Goal: Task Accomplishment & Management: Complete application form

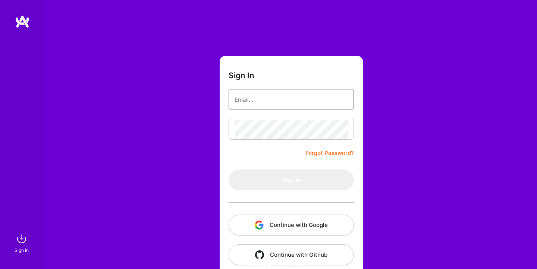
type input "choksitejas87@gmail.com"
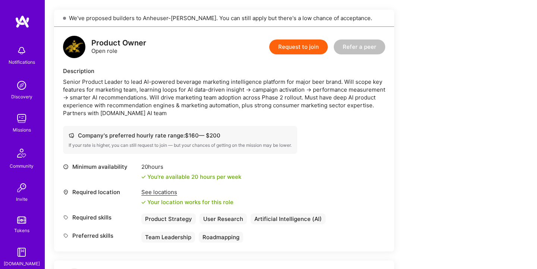
scroll to position [158, 0]
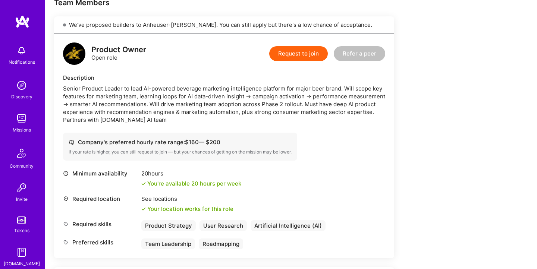
click at [300, 51] on button "Request to join" at bounding box center [298, 53] width 59 height 15
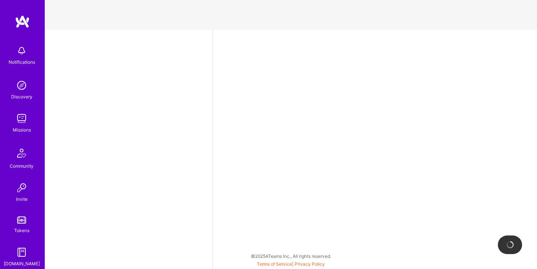
select select "US"
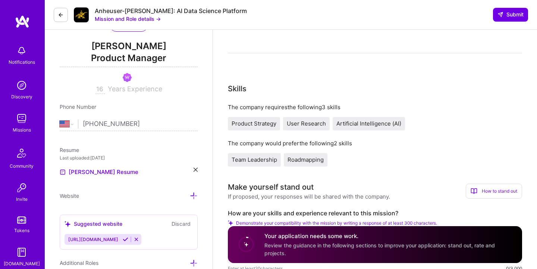
scroll to position [90, 0]
click at [306, 160] on span "Roadmapping" at bounding box center [306, 160] width 36 height 7
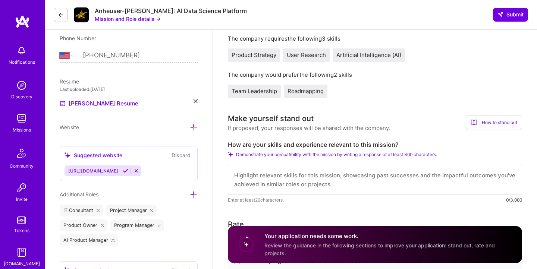
scroll to position [161, 0]
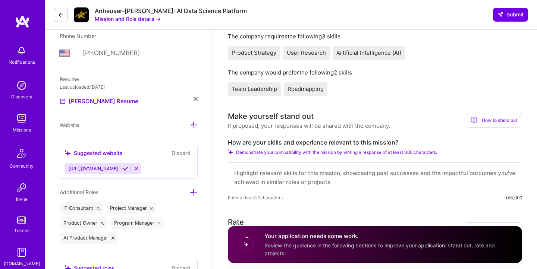
click at [347, 173] on textarea at bounding box center [375, 178] width 294 height 30
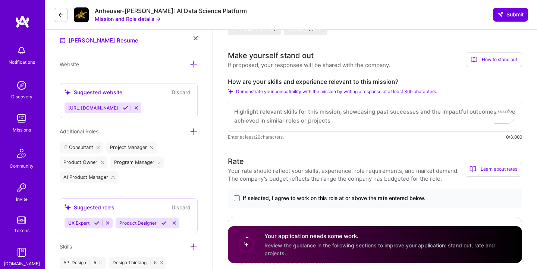
scroll to position [0, 0]
paste textarea "I am a Product Leadership and Management professional with a diverse experience…"
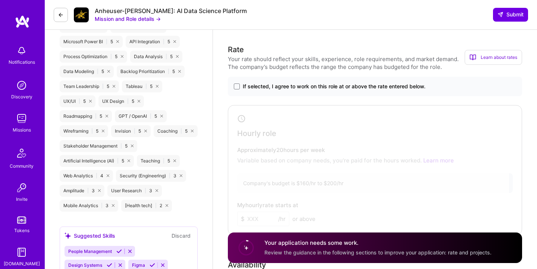
scroll to position [609, 0]
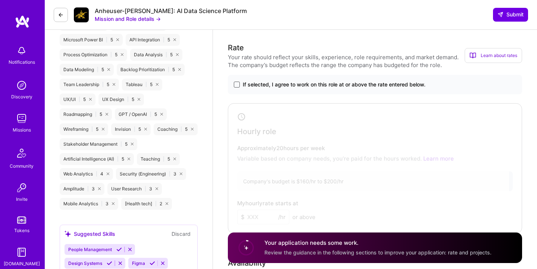
type textarea "I am a Product Leadership and Management professional with a diverse experience…"
click at [237, 84] on span at bounding box center [237, 85] width 6 height 6
click at [0, 0] on input "If selected, I agree to work on this role at or above the rate entered below." at bounding box center [0, 0] width 0 height 0
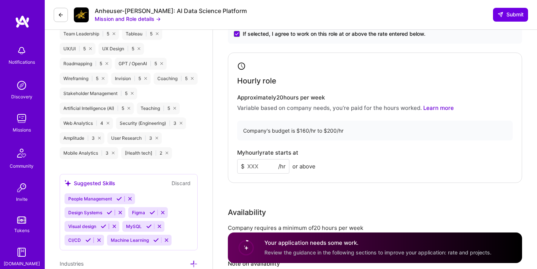
scroll to position [661, 0]
click at [262, 166] on input at bounding box center [263, 166] width 52 height 15
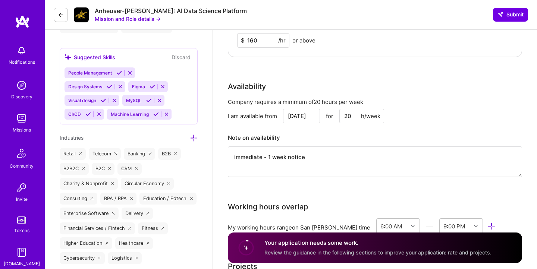
scroll to position [794, 0]
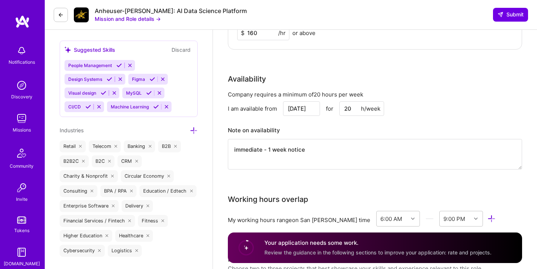
type input "160"
drag, startPoint x: 347, startPoint y: 109, endPoint x: 333, endPoint y: 107, distance: 14.3
click at [333, 107] on div "Sep 12 for 20 h/week" at bounding box center [333, 109] width 101 height 15
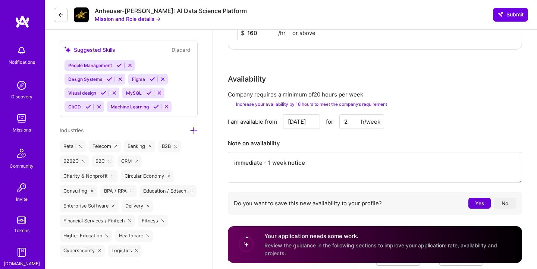
type input "20"
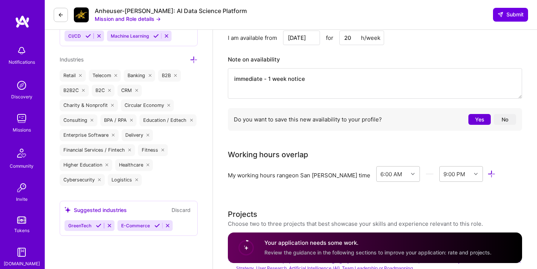
scroll to position [865, 0]
drag, startPoint x: 346, startPoint y: 35, endPoint x: 316, endPoint y: 37, distance: 29.9
click at [316, 37] on div "Sep 12 for 20 h/week" at bounding box center [333, 37] width 101 height 15
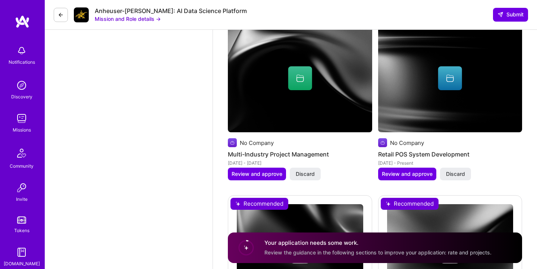
scroll to position [1329, 0]
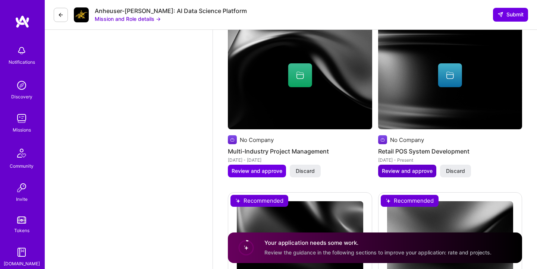
click at [398, 172] on span "Review and approve" at bounding box center [407, 171] width 51 height 7
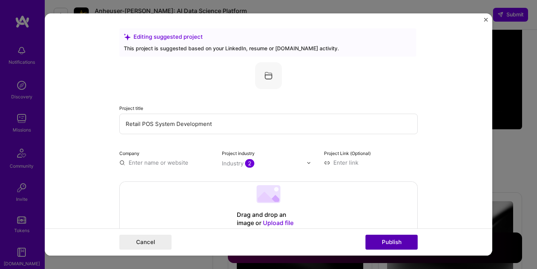
click at [410, 245] on button "Publish" at bounding box center [392, 242] width 52 height 15
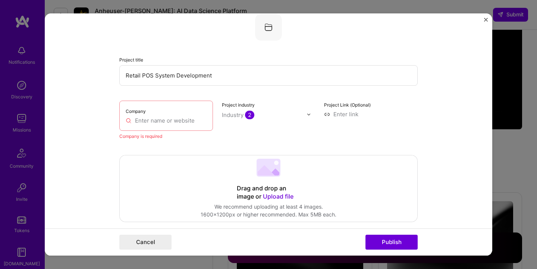
scroll to position [49, 0]
click at [182, 120] on input "text" at bounding box center [166, 120] width 81 height 8
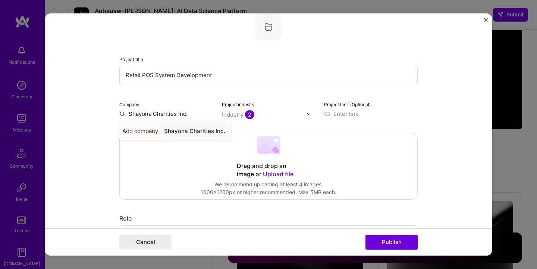
type input "Shayona Charities Inc."
click at [181, 136] on div "Shayona Charities Inc." at bounding box center [194, 131] width 67 height 13
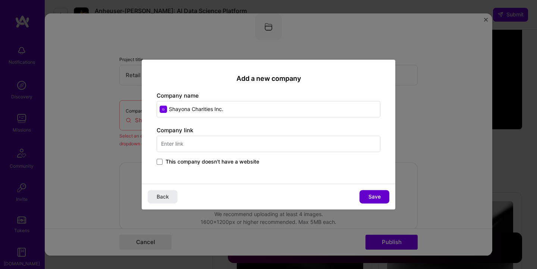
click at [368, 192] on button "Save" at bounding box center [375, 196] width 30 height 13
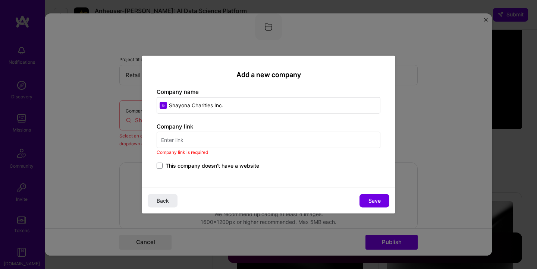
click at [233, 134] on input "text" at bounding box center [269, 140] width 224 height 16
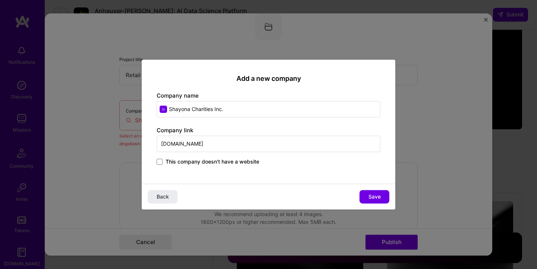
drag, startPoint x: 207, startPoint y: 143, endPoint x: 123, endPoint y: 141, distance: 84.7
click at [123, 141] on div "Add a new company Company name Shayona Charities Inc. Company link shayona.com …" at bounding box center [268, 134] width 537 height 269
paste input "https://shayona.org/default.ht"
drag, startPoint x: 212, startPoint y: 144, endPoint x: 300, endPoint y: 145, distance: 87.7
click at [299, 146] on input "https://shayona.org/default.htm" at bounding box center [269, 144] width 224 height 16
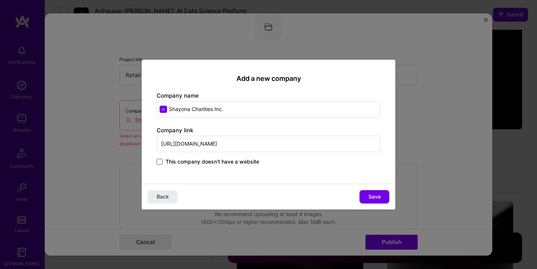
type input "https://shayona.org/"
click at [159, 162] on span at bounding box center [160, 162] width 6 height 6
click at [0, 0] on input "This company doesn't have a website" at bounding box center [0, 0] width 0 height 0
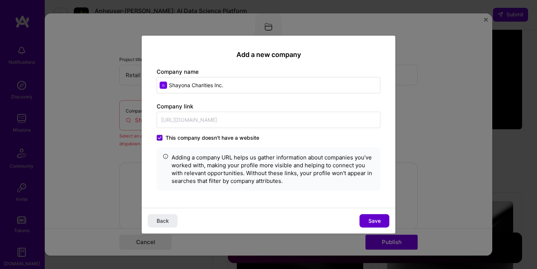
click at [369, 220] on span "Save" at bounding box center [375, 220] width 12 height 7
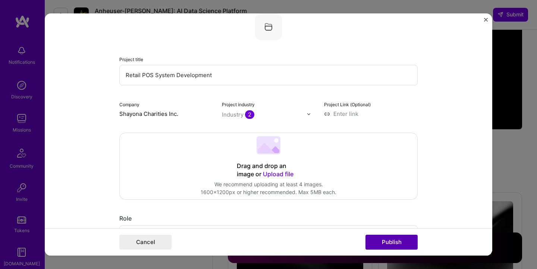
click at [391, 243] on button "Publish" at bounding box center [392, 242] width 52 height 15
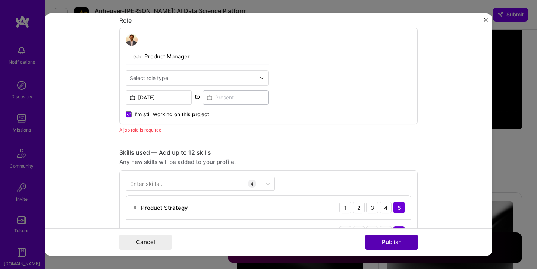
scroll to position [251, 0]
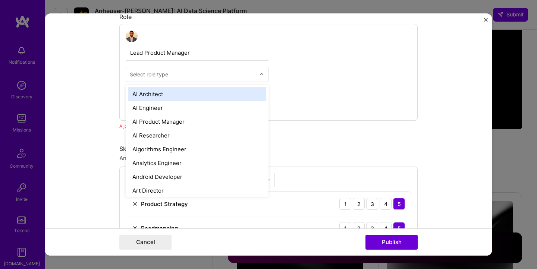
click at [208, 74] on input "text" at bounding box center [193, 75] width 126 height 8
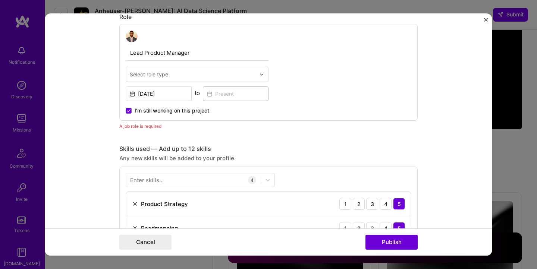
click at [189, 79] on div at bounding box center [193, 74] width 126 height 9
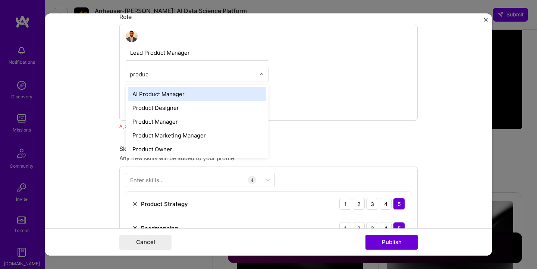
type input "product"
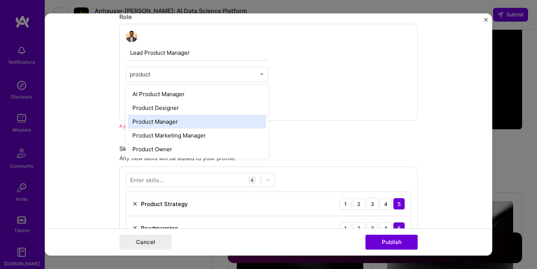
click at [181, 122] on div "Product Manager" at bounding box center [197, 122] width 138 height 14
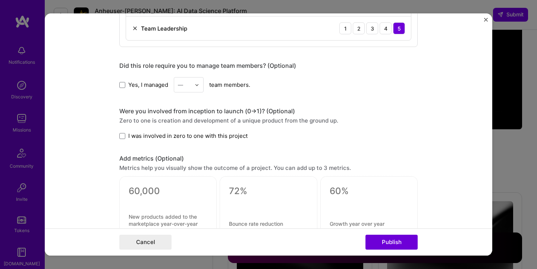
scroll to position [486, 0]
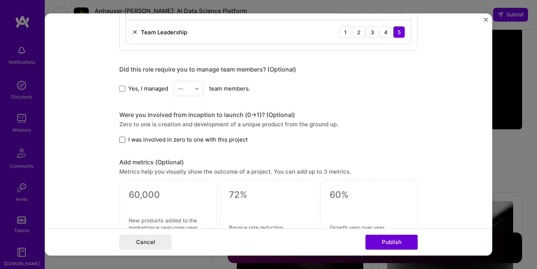
click at [120, 140] on span at bounding box center [122, 140] width 6 height 6
click at [0, 0] on input "I was involved in zero to one with this project" at bounding box center [0, 0] width 0 height 0
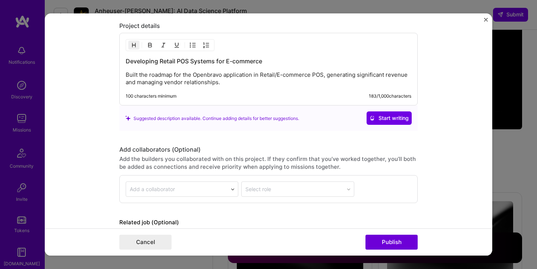
scroll to position [762, 0]
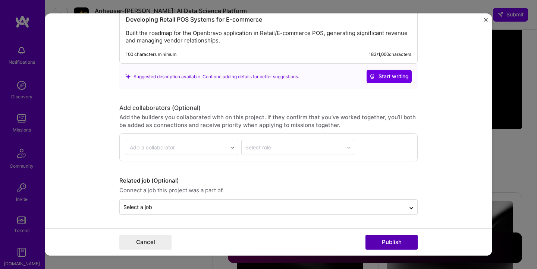
click at [383, 238] on button "Publish" at bounding box center [392, 242] width 52 height 15
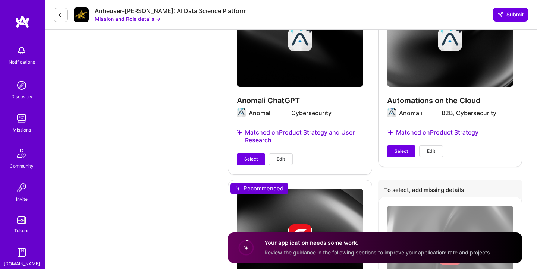
scroll to position [1540, 0]
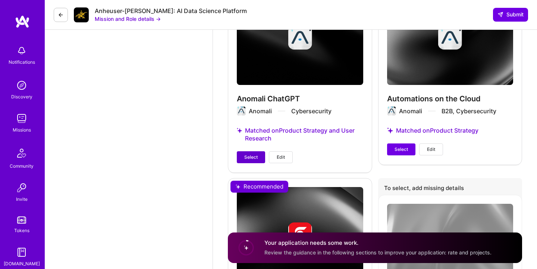
click at [254, 158] on span "Select" at bounding box center [250, 157] width 13 height 7
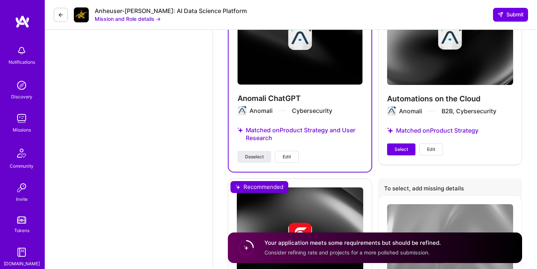
click at [387, 147] on div "Automations on the Cloud Anomali B2B, Cybersecurity Matched on Product Strategy…" at bounding box center [450, 72] width 144 height 183
click at [392, 149] on button "Select" at bounding box center [401, 150] width 28 height 12
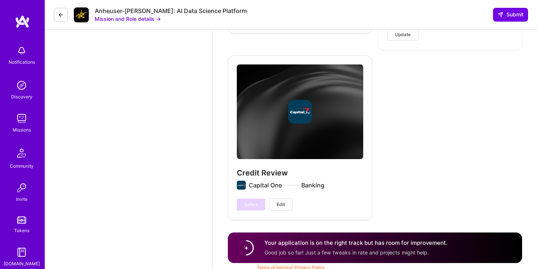
scroll to position [2237, 0]
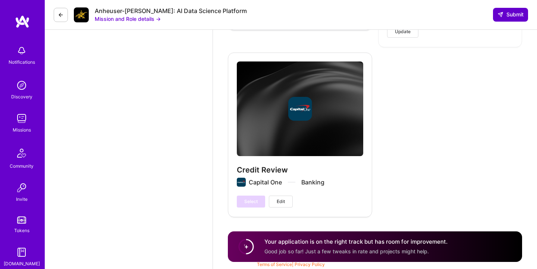
click at [509, 9] on button "Submit" at bounding box center [510, 14] width 35 height 13
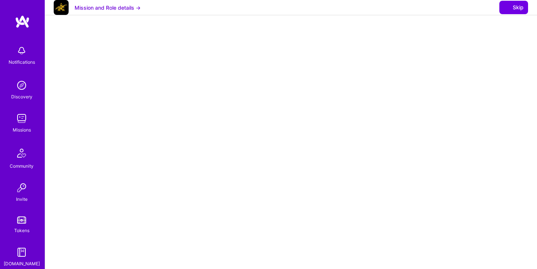
select select "US"
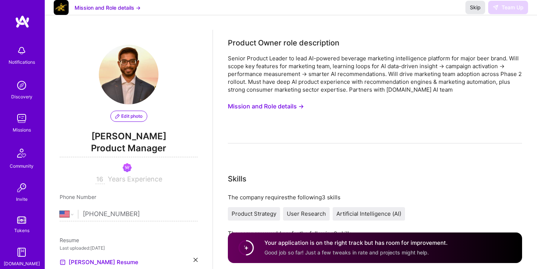
click at [481, 14] on button "Skip" at bounding box center [476, 7] width 20 height 13
click at [428, 15] on div "Mission and Role details → Skip Team Up" at bounding box center [291, 7] width 493 height 15
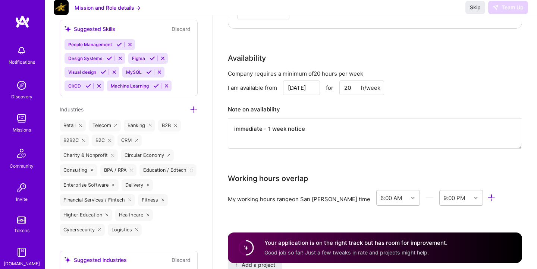
scroll to position [818, 0]
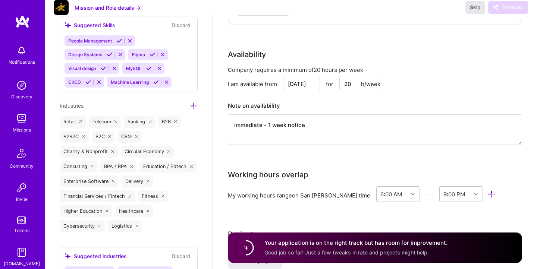
click at [479, 11] on span "Skip" at bounding box center [475, 7] width 11 height 7
click at [474, 11] on span "Skip" at bounding box center [475, 7] width 11 height 7
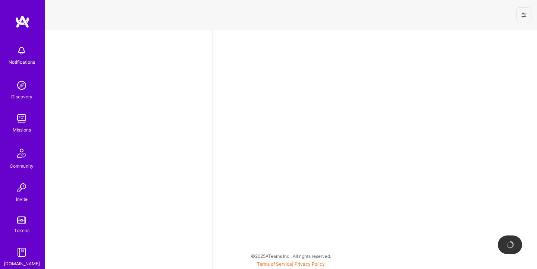
select select "US"
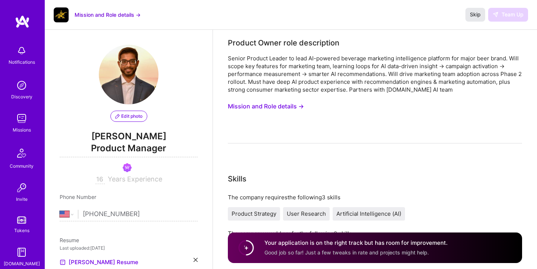
click at [475, 14] on span "Skip" at bounding box center [475, 14] width 11 height 7
click at [474, 16] on span "Skip" at bounding box center [475, 14] width 11 height 7
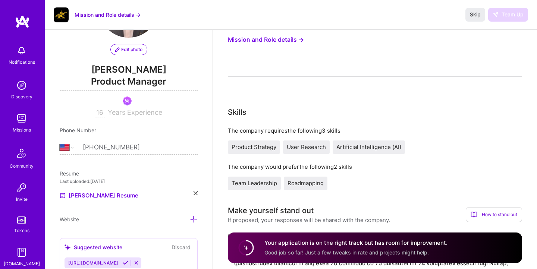
scroll to position [52, 0]
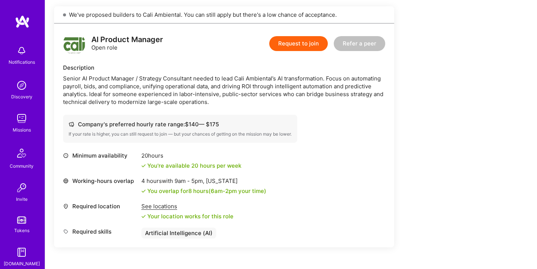
scroll to position [166, 0]
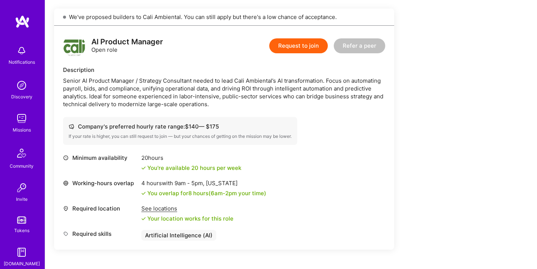
click at [309, 43] on button "Request to join" at bounding box center [298, 45] width 59 height 15
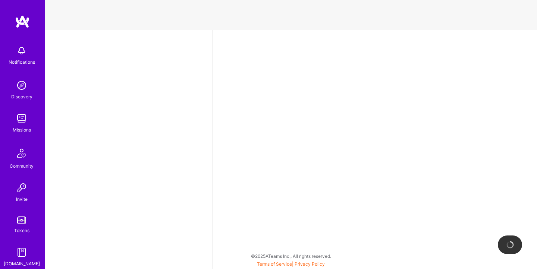
select select "US"
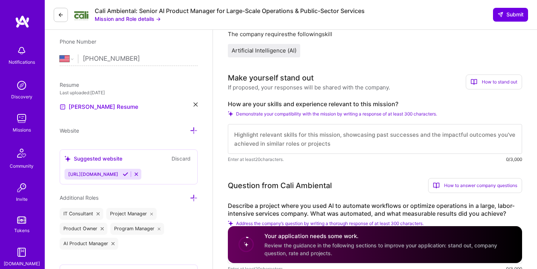
click at [337, 137] on textarea at bounding box center [375, 139] width 294 height 30
paste textarea "[URL][DOMAIN_NAME]"
type textarea "[URL][DOMAIN_NAME]"
click at [270, 139] on textarea "To enrich screen reader interactions, please activate Accessibility in Grammarl…" at bounding box center [375, 139] width 294 height 30
paste textarea "I am a Product Leadership and Management professional with a diverse experience…"
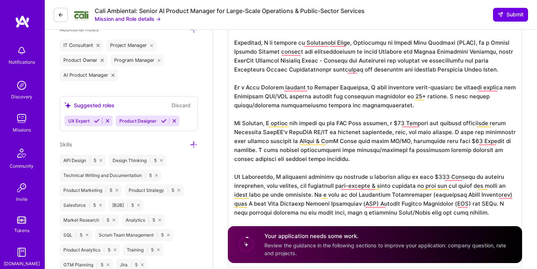
drag, startPoint x: 387, startPoint y: 106, endPoint x: 230, endPoint y: 91, distance: 157.4
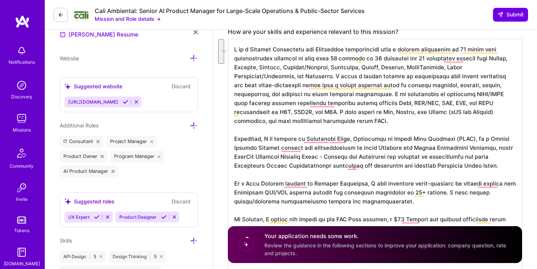
click at [235, 138] on textarea "To enrich screen reader interactions, please activate Accessibility in Grammarl…" at bounding box center [375, 201] width 294 height 325
drag, startPoint x: 235, startPoint y: 138, endPoint x: 419, endPoint y: 203, distance: 195.6
click at [419, 203] on textarea "To enrich screen reader interactions, please activate Accessibility in Grammarl…" at bounding box center [375, 201] width 294 height 325
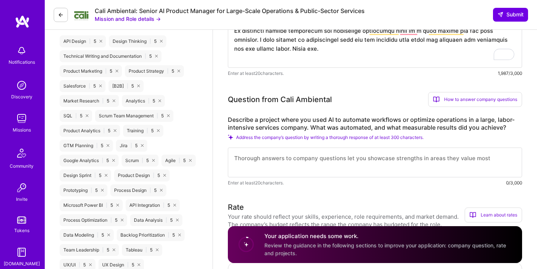
scroll to position [476, 0]
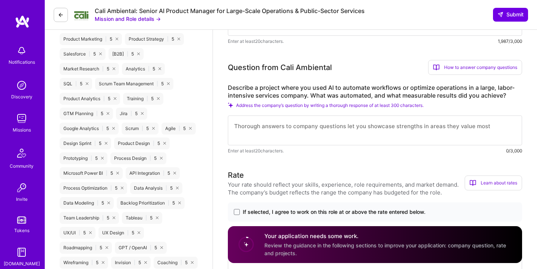
type textarea "I am a Product Leadership and Management professional with a diverse experience…"
click at [352, 134] on textarea "To enrich screen reader interactions, please activate Accessibility in Grammarl…" at bounding box center [375, 131] width 294 height 30
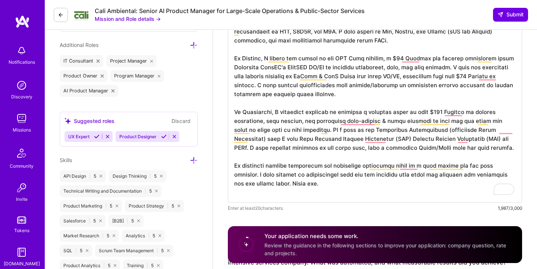
scroll to position [308, 0]
drag, startPoint x: 338, startPoint y: 97, endPoint x: 231, endPoint y: 69, distance: 110.4
click at [231, 69] on textarea "To enrich screen reader interactions, please activate Accessibility in Grammarl…" at bounding box center [375, 81] width 294 height 245
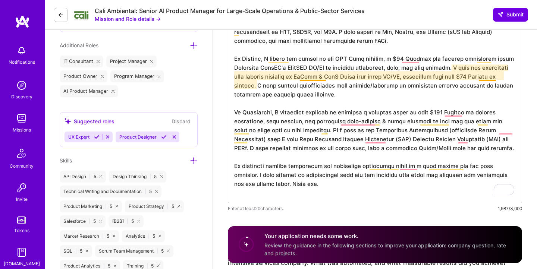
click at [320, 75] on textarea "To enrich screen reader interactions, please activate Accessibility in Grammarl…" at bounding box center [375, 81] width 294 height 245
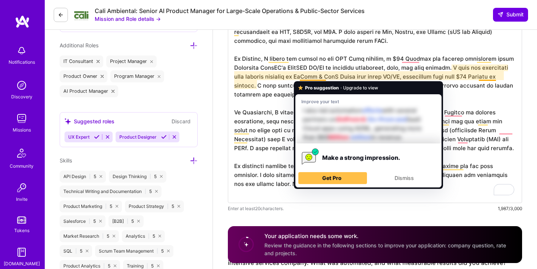
click at [368, 49] on textarea "To enrich screen reader interactions, please activate Accessibility in Grammarl…" at bounding box center [375, 81] width 294 height 245
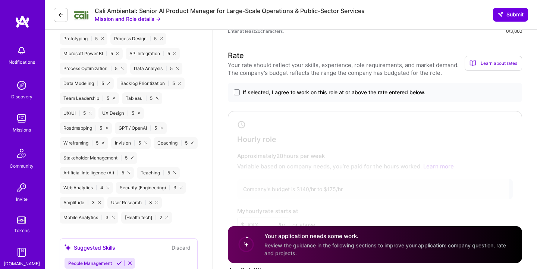
scroll to position [591, 0]
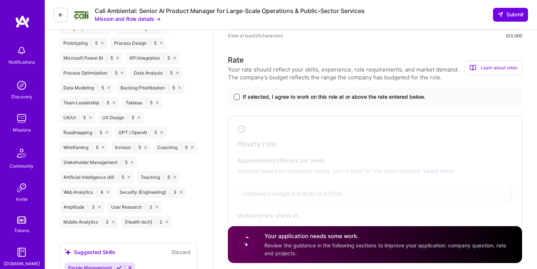
click at [237, 95] on span at bounding box center [237, 97] width 6 height 6
click at [0, 0] on input "If selected, I agree to work on this role at or above the rate entered below." at bounding box center [0, 0] width 0 height 0
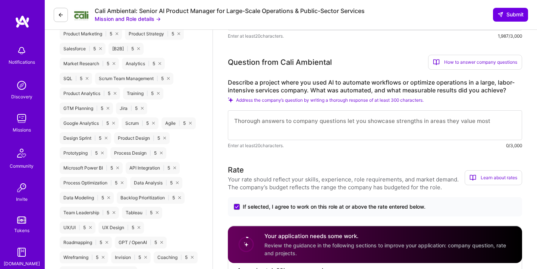
scroll to position [482, 0]
click at [324, 129] on textarea "To enrich screen reader interactions, please activate Accessibility in Grammarl…" at bounding box center [375, 125] width 294 height 30
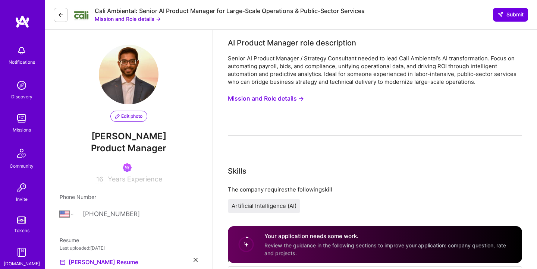
select select "US"
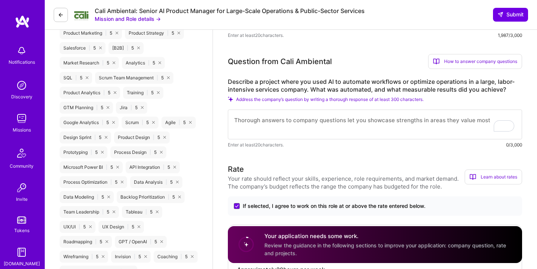
click at [280, 121] on textarea "To enrich screen reader interactions, please activate Accessibility in Grammarl…" at bounding box center [375, 125] width 294 height 30
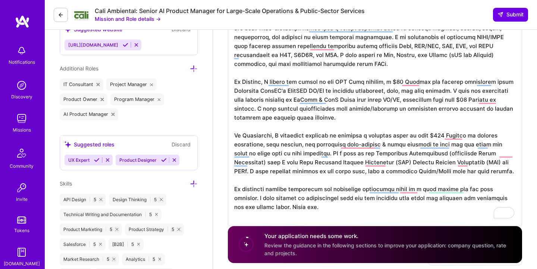
scroll to position [286, 0]
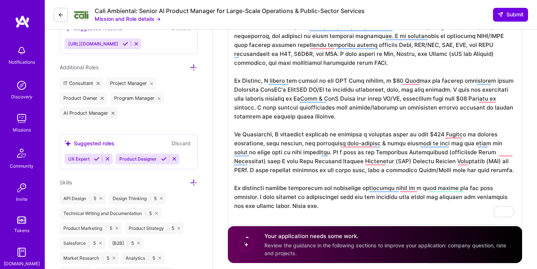
drag, startPoint x: 235, startPoint y: 80, endPoint x: 408, endPoint y: 113, distance: 175.6
click at [408, 113] on textarea "To enrich screen reader interactions, please activate Accessibility in Grammarl…" at bounding box center [375, 103] width 294 height 245
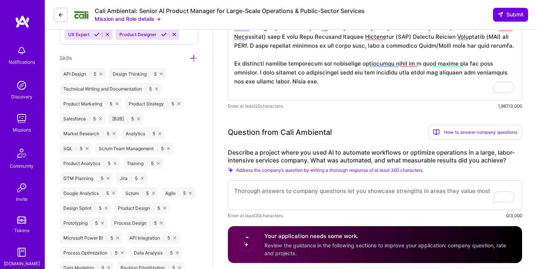
scroll to position [416, 0]
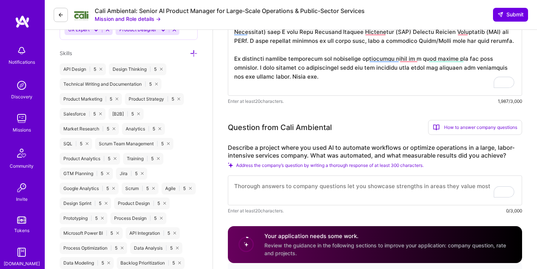
click at [280, 189] on textarea "To enrich screen reader interactions, please activate Accessibility in Grammarl…" at bounding box center [375, 191] width 294 height 30
paste textarea "At Anomali, I headed the launch of the GPT Beta version, a $20 Million new proj…"
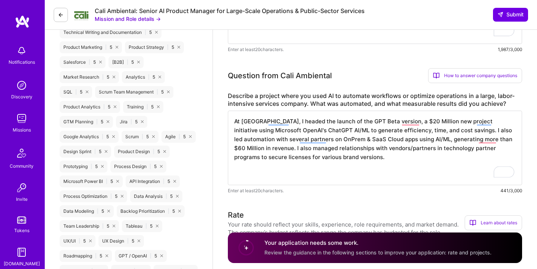
scroll to position [468, 0]
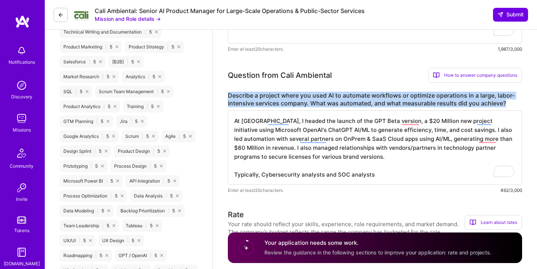
drag, startPoint x: 228, startPoint y: 93, endPoint x: 508, endPoint y: 101, distance: 280.0
click at [509, 101] on label "Describe a project where you used AI to automate workflows or optimize operatio…" at bounding box center [375, 100] width 294 height 16
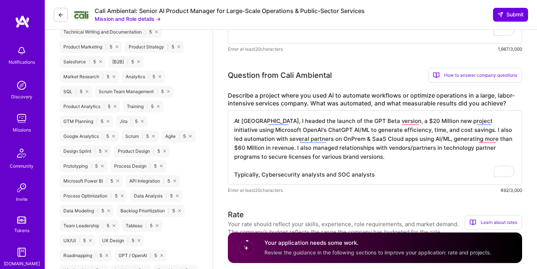
drag, startPoint x: 451, startPoint y: 131, endPoint x: 431, endPoint y: 169, distance: 43.4
click at [431, 169] on textarea "At Anomali, I headed the launch of the GPT Beta version, a $20 Million new proj…" at bounding box center [375, 147] width 294 height 75
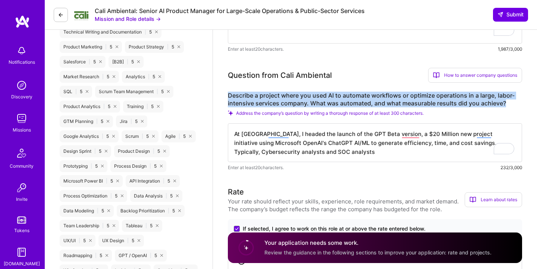
drag, startPoint x: 226, startPoint y: 93, endPoint x: 519, endPoint y: 104, distance: 293.2
copy label "Describe a project where you used AI to automate workflows or optimize operatio…"
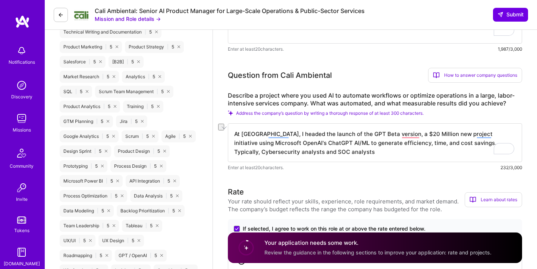
drag, startPoint x: 388, startPoint y: 153, endPoint x: 218, endPoint y: 152, distance: 170.9
click at [424, 148] on textarea "At Anomali, I headed the launch of the GPT Beta version, a $20 Million new proj…" at bounding box center [375, 143] width 294 height 39
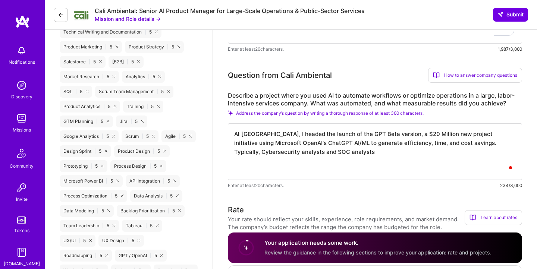
paste textarea "Anomali Copilot uses AI to automate critical security workflows for cybersecuri…"
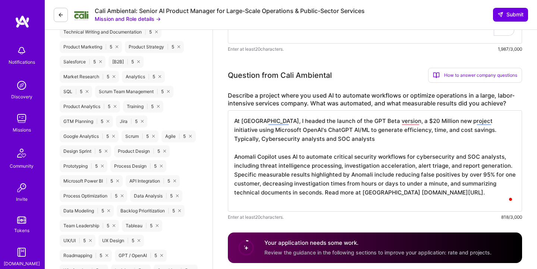
click at [290, 157] on textarea "At Anomali, I headed the launch of the GPT Beta version, a $20 Million new proj…" at bounding box center [375, 161] width 294 height 102
click at [263, 157] on textarea "At Anomali, I headed the launch of the GPT Beta version, a $20 Million new proj…" at bounding box center [375, 161] width 294 height 102
click at [287, 159] on textarea "At Anomali, I headed the launch of the GPT Beta version, a $20 Million new proj…" at bounding box center [375, 161] width 294 height 102
drag, startPoint x: 285, startPoint y: 176, endPoint x: 313, endPoint y: 175, distance: 28.4
click at [313, 175] on textarea "At Anomali, I headed the launch of the GPT Beta version, a $20 Million new proj…" at bounding box center [375, 161] width 294 height 102
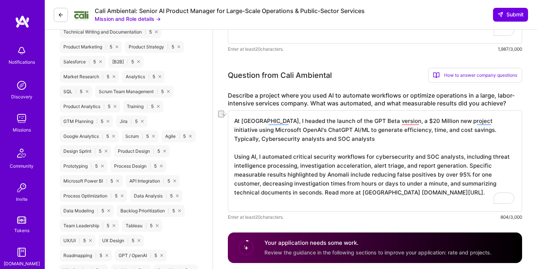
click at [313, 175] on textarea "At Anomali, I headed the launch of the GPT Beta version, a $20 Million new proj…" at bounding box center [375, 161] width 294 height 102
click at [253, 175] on textarea "At Anomali, I headed the launch of the GPT Beta version, a $20 Million new proj…" at bounding box center [375, 161] width 294 height 102
drag, startPoint x: 417, startPoint y: 177, endPoint x: 371, endPoint y: 177, distance: 45.9
click at [371, 177] on textarea "At Anomali, I headed the launch of the GPT Beta version, a $20 Million new proj…" at bounding box center [375, 161] width 294 height 102
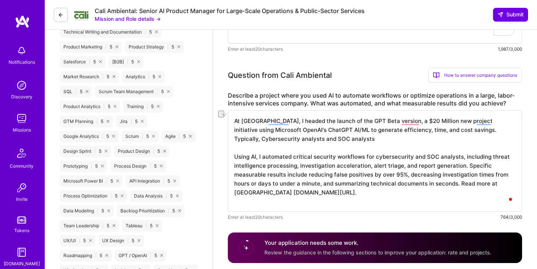
drag, startPoint x: 506, startPoint y: 175, endPoint x: 486, endPoint y: 175, distance: 19.8
click at [486, 175] on textarea "At Anomali, I headed the launch of the GPT Beta version, a $20 Million new proj…" at bounding box center [375, 161] width 294 height 102
drag, startPoint x: 494, startPoint y: 174, endPoint x: 512, endPoint y: 174, distance: 17.9
click at [512, 174] on textarea "At Anomali, I headed the launch of the GPT Beta version, a $20 Million new proj…" at bounding box center [375, 161] width 294 height 102
click at [468, 185] on textarea "At Anomali, I headed the launch of the GPT Beta version, a $20 Million new proj…" at bounding box center [375, 161] width 294 height 102
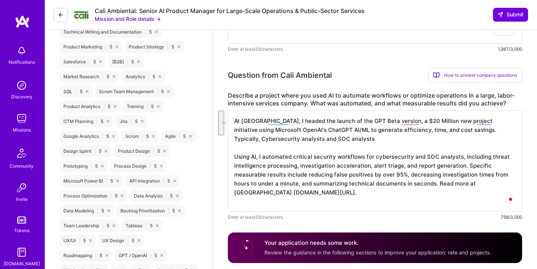
drag, startPoint x: 391, startPoint y: 184, endPoint x: 400, endPoint y: 203, distance: 21.2
click at [400, 203] on textarea "At Anomali, I headed the launch of the GPT Beta version, a $20 Million new proj…" at bounding box center [375, 161] width 294 height 102
click at [315, 202] on textarea "At Anomali, I headed the launch of the GPT Beta version, a $20 Million new proj…" at bounding box center [375, 161] width 294 height 102
drag, startPoint x: 301, startPoint y: 202, endPoint x: 231, endPoint y: 158, distance: 83.0
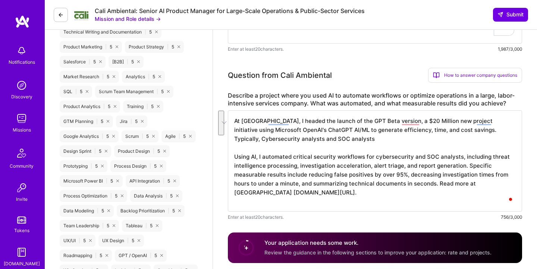
drag, startPoint x: 391, startPoint y: 184, endPoint x: 391, endPoint y: 200, distance: 16.1
click at [391, 200] on textarea "At Anomali, I headed the launch of the GPT Beta version, a $20 Million new proj…" at bounding box center [375, 161] width 294 height 102
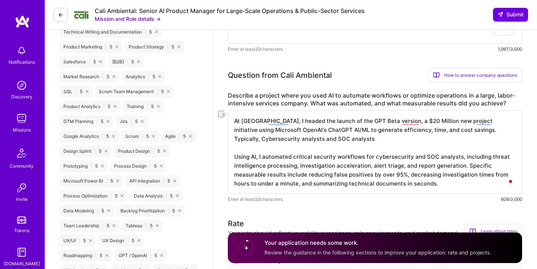
drag, startPoint x: 376, startPoint y: 139, endPoint x: 202, endPoint y: 139, distance: 174.3
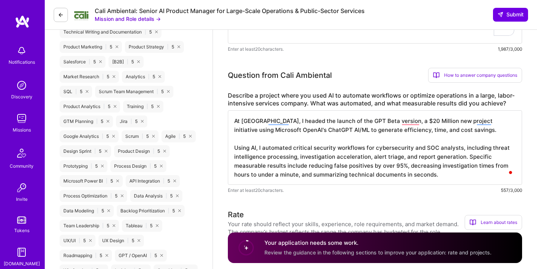
type textarea "At Anomali, I headed the launch of the GPT Beta version, a $20 Million new proj…"
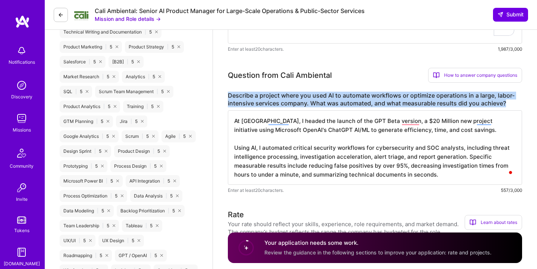
drag, startPoint x: 227, startPoint y: 95, endPoint x: 506, endPoint y: 103, distance: 278.5
copy label "Describe a project where you used AI to automate workflows or optimize operatio…"
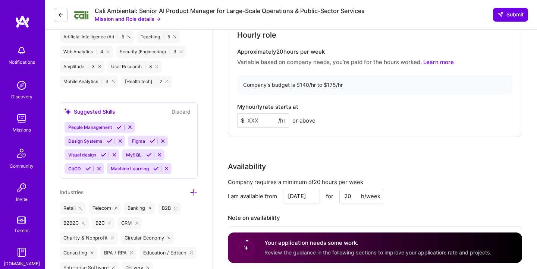
scroll to position [732, 0]
click at [261, 118] on input at bounding box center [263, 120] width 52 height 15
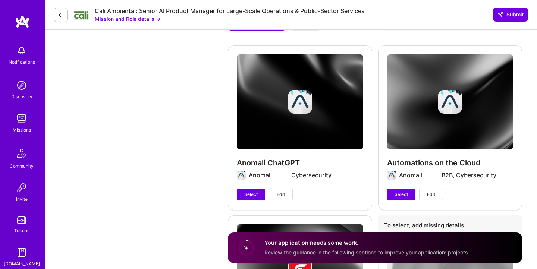
scroll to position [1484, 0]
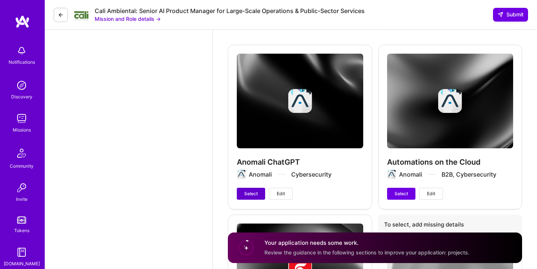
type input "140"
click at [249, 195] on span "Select" at bounding box center [250, 194] width 13 height 7
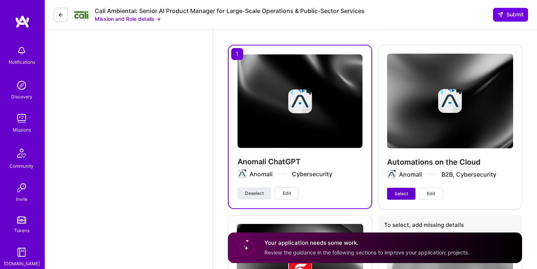
click at [399, 188] on button "Select" at bounding box center [401, 194] width 28 height 12
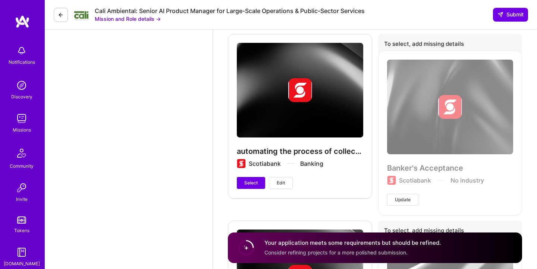
scroll to position [1666, 0]
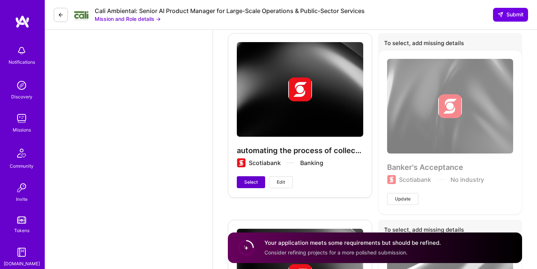
click at [251, 183] on span "Select" at bounding box center [250, 182] width 13 height 7
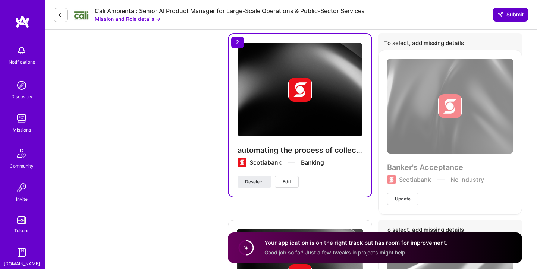
click at [513, 16] on span "Submit" at bounding box center [511, 14] width 26 height 7
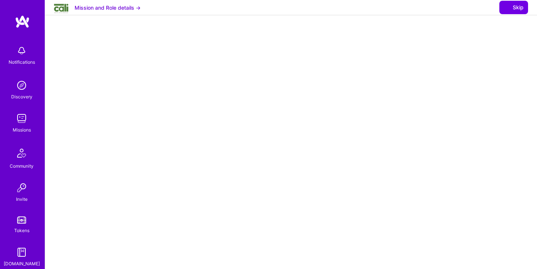
select select "US"
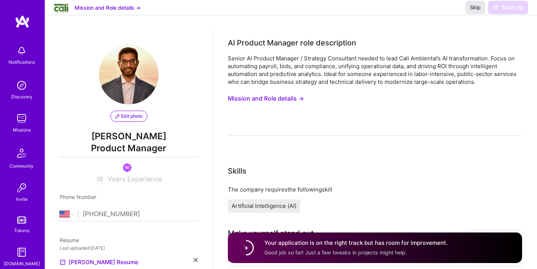
click at [475, 11] on span "Skip" at bounding box center [475, 7] width 11 height 7
click at [478, 11] on span "Skip" at bounding box center [475, 7] width 11 height 7
